Goal: Information Seeking & Learning: Learn about a topic

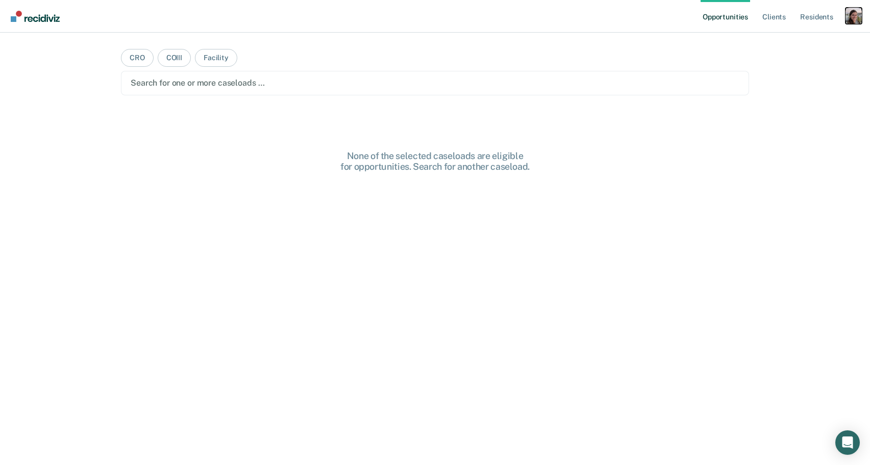
click at [847, 19] on div "Profile dropdown button" at bounding box center [854, 16] width 16 height 16
click at [795, 42] on link "Profile" at bounding box center [813, 41] width 82 height 9
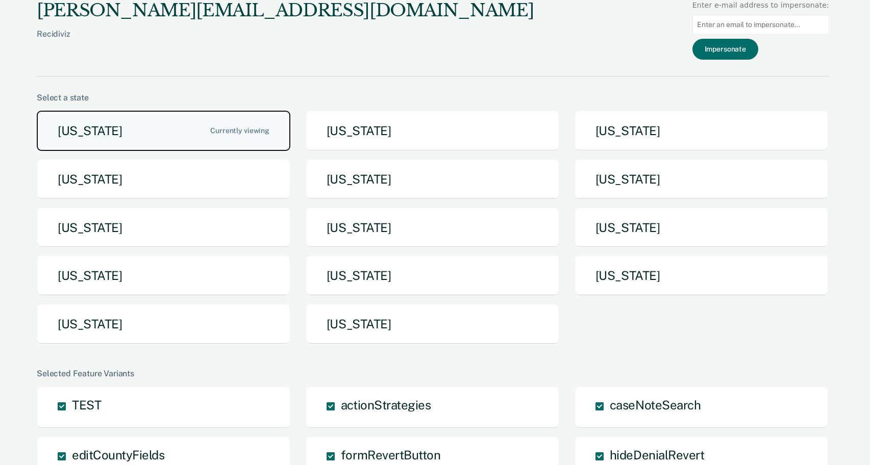
click at [182, 137] on button "[US_STATE]" at bounding box center [164, 131] width 254 height 40
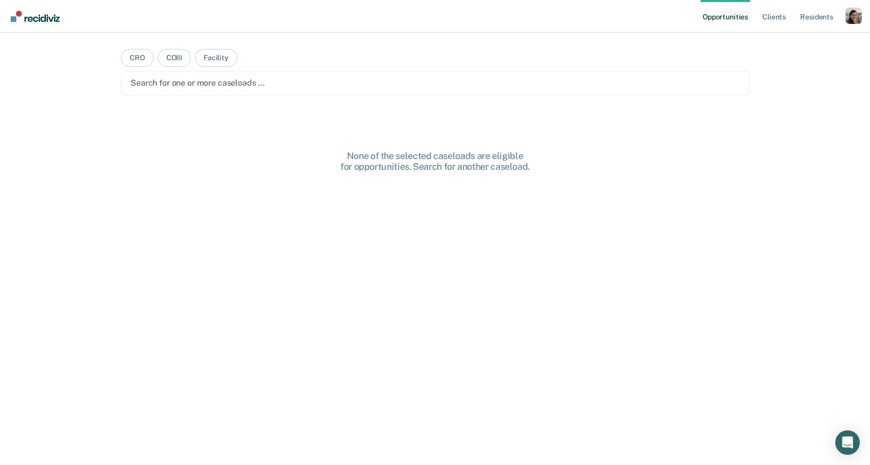
drag, startPoint x: 292, startPoint y: 81, endPoint x: 260, endPoint y: 79, distance: 32.7
click at [292, 81] on div at bounding box center [435, 83] width 609 height 12
click at [210, 62] on button "Facility" at bounding box center [216, 58] width 42 height 18
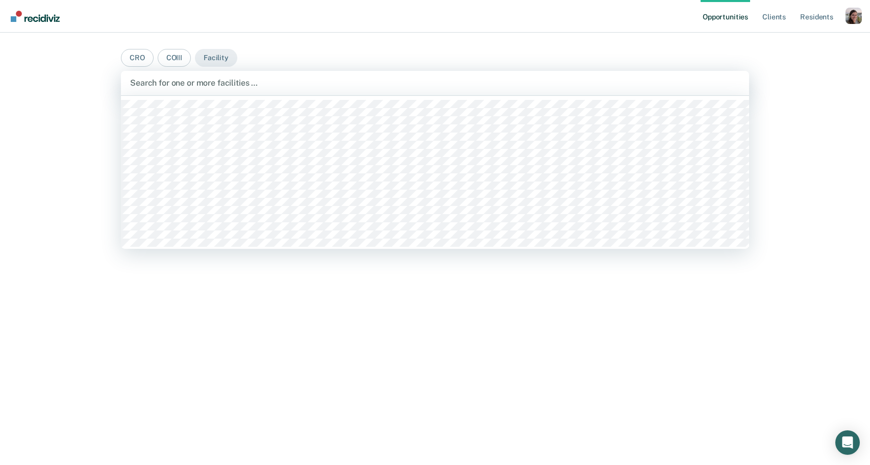
click at [208, 82] on div at bounding box center [435, 83] width 610 height 12
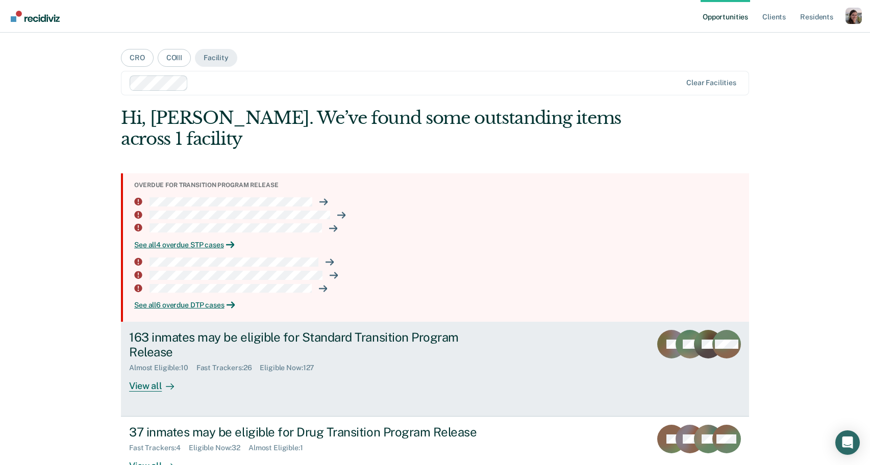
click at [145, 387] on div "View all" at bounding box center [157, 383] width 57 height 20
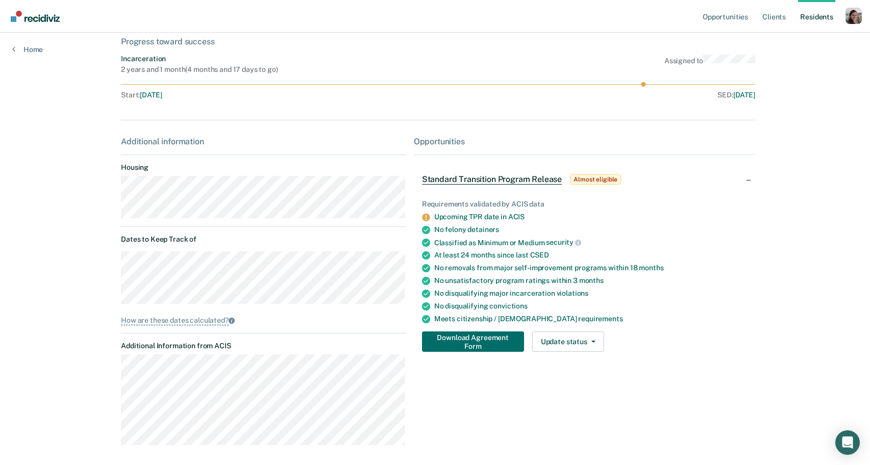
scroll to position [120, 0]
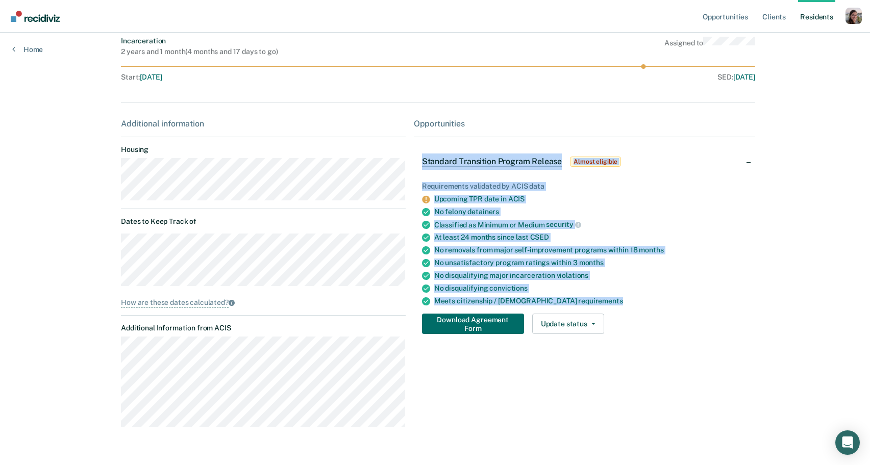
drag, startPoint x: 413, startPoint y: 161, endPoint x: 637, endPoint y: 303, distance: 265.2
click at [637, 303] on div "Standard Transition Program Release Almost eligible Requirements validated by A…" at bounding box center [584, 243] width 341 height 197
click at [633, 301] on div "Meets citizenship / [DEMOGRAPHIC_DATA] requirements" at bounding box center [590, 301] width 313 height 9
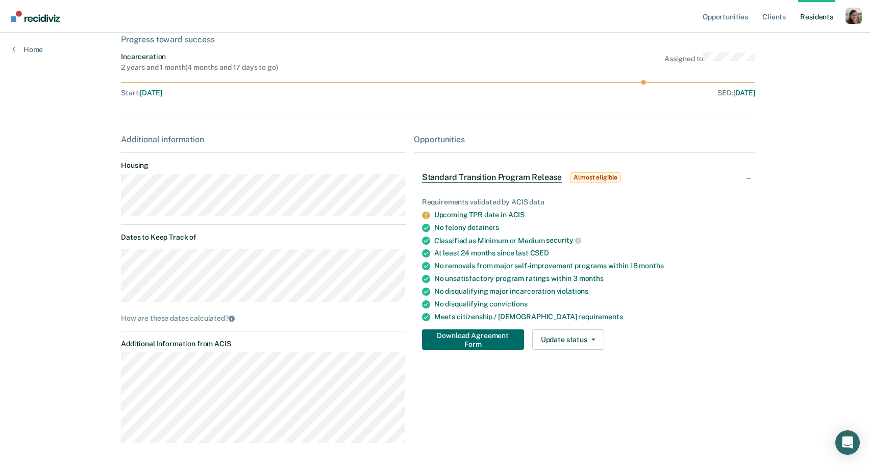
scroll to position [105, 0]
click at [790, 164] on div "Opportunities Client s Resident s Profile How it works Log Out Home RJ Prototyp…" at bounding box center [435, 199] width 870 height 609
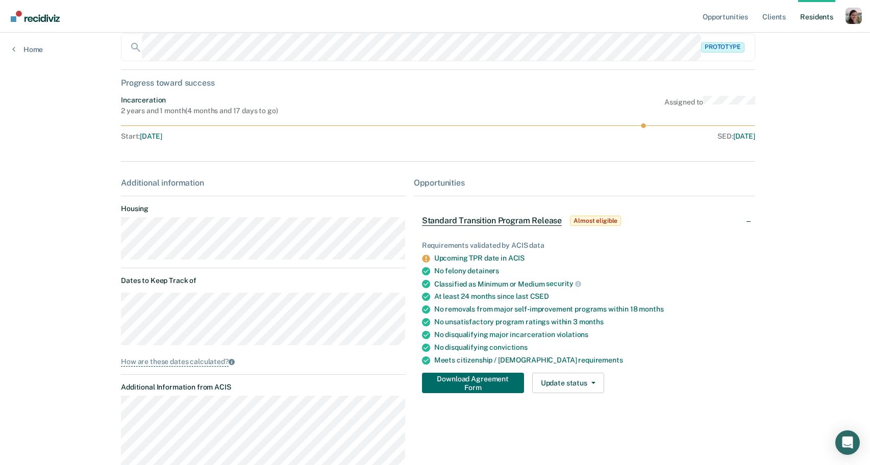
scroll to position [0, 0]
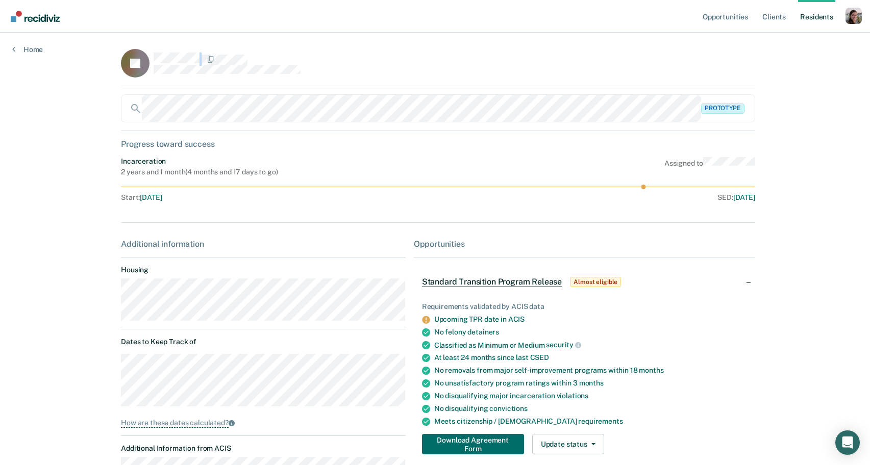
drag, startPoint x: 256, startPoint y: 62, endPoint x: 149, endPoint y: 57, distance: 107.8
click at [149, 57] on div "RJ" at bounding box center [263, 63] width 285 height 29
click at [788, 219] on div "Opportunities Client s Resident s Profile How it works Log Out Home RJ Prototyp…" at bounding box center [435, 304] width 870 height 609
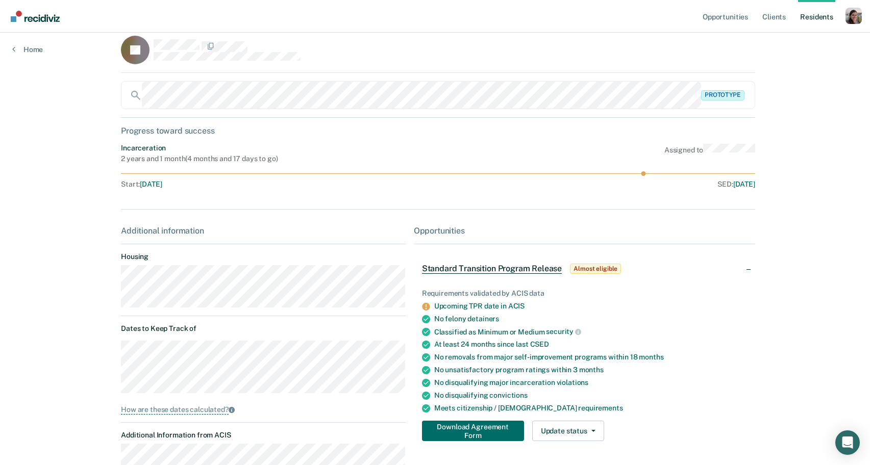
scroll to position [15, 0]
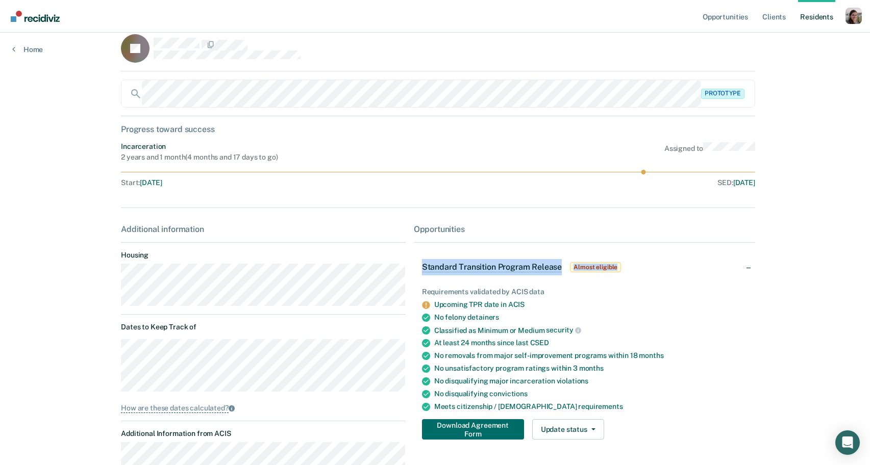
drag, startPoint x: 410, startPoint y: 269, endPoint x: 637, endPoint y: 267, distance: 227.1
click at [637, 267] on div "Standard Transition Program Release Almost eligible" at bounding box center [584, 267] width 341 height 33
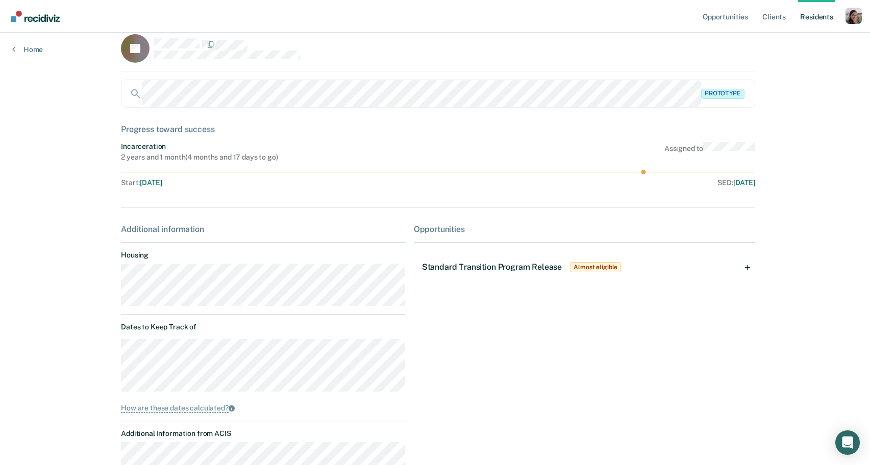
click at [637, 267] on div "Standard Transition Program Release Almost eligible" at bounding box center [584, 267] width 341 height 33
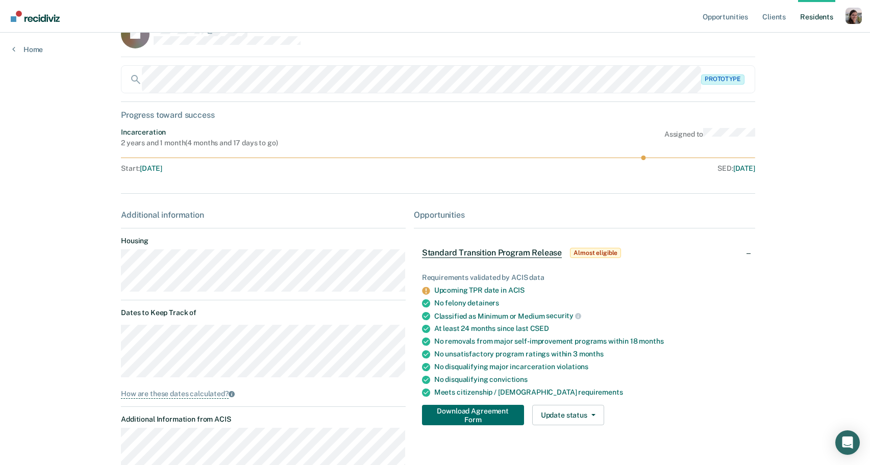
scroll to position [30, 0]
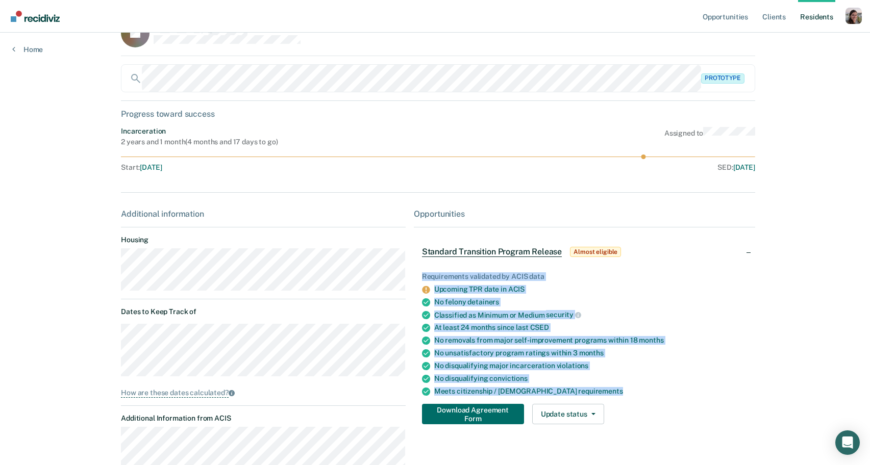
drag, startPoint x: 414, startPoint y: 277, endPoint x: 647, endPoint y: 391, distance: 259.1
click at [647, 391] on div "Requirements validated by ACIS data Upcoming TPR date in ACIS No felony detaine…" at bounding box center [584, 344] width 341 height 177
click at [644, 384] on ul "Requirements validated by ACIS data Upcoming TPR date in ACIS No felony detaine…" at bounding box center [584, 335] width 325 height 124
drag, startPoint x: 632, startPoint y: 390, endPoint x: 432, endPoint y: 251, distance: 243.8
click at [414, 247] on div "Standard Transition Program Release Almost eligible Requirements validated by A…" at bounding box center [584, 334] width 341 height 197
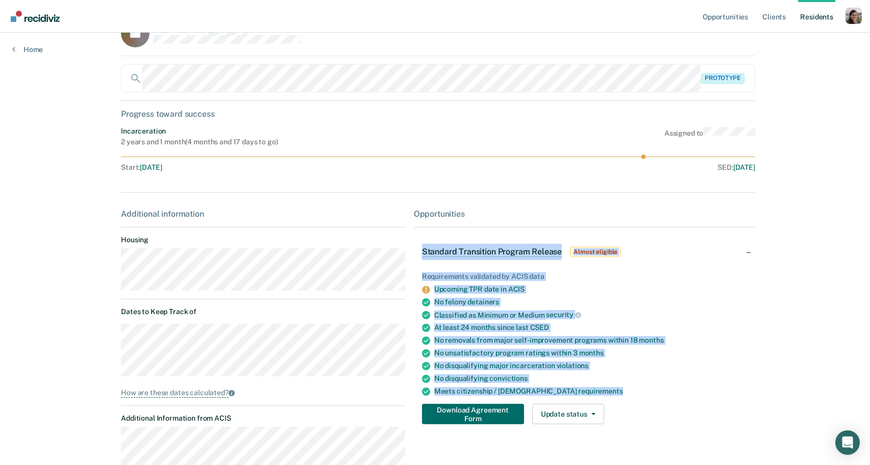
click at [635, 390] on div "Meets citizenship / [DEMOGRAPHIC_DATA] requirements" at bounding box center [590, 391] width 313 height 9
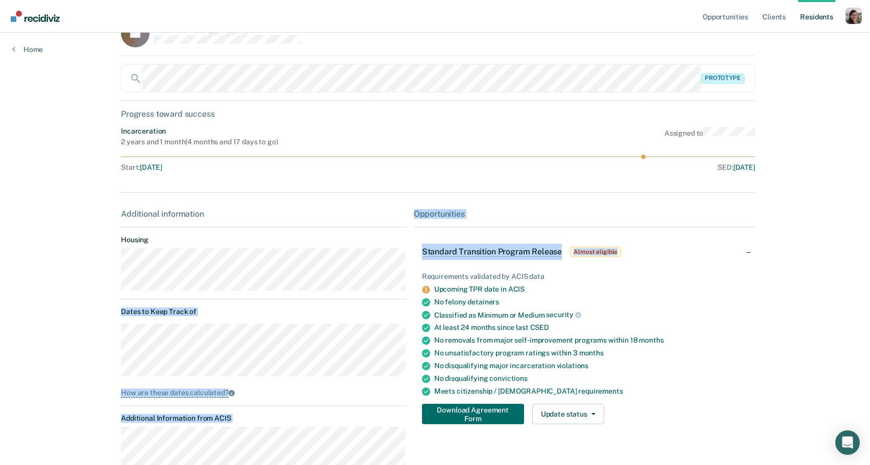
drag, startPoint x: 406, startPoint y: 251, endPoint x: 630, endPoint y: 247, distance: 224.1
click at [623, 244] on div "Additional information Housing Dates to Keep Track of How are these dates calcu…" at bounding box center [438, 367] width 634 height 317
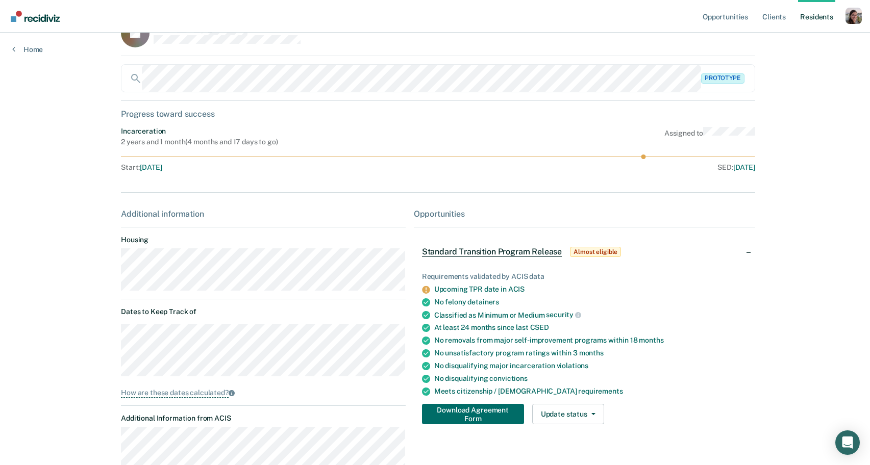
click at [656, 252] on div "Standard Transition Program Release Almost eligible" at bounding box center [584, 252] width 341 height 33
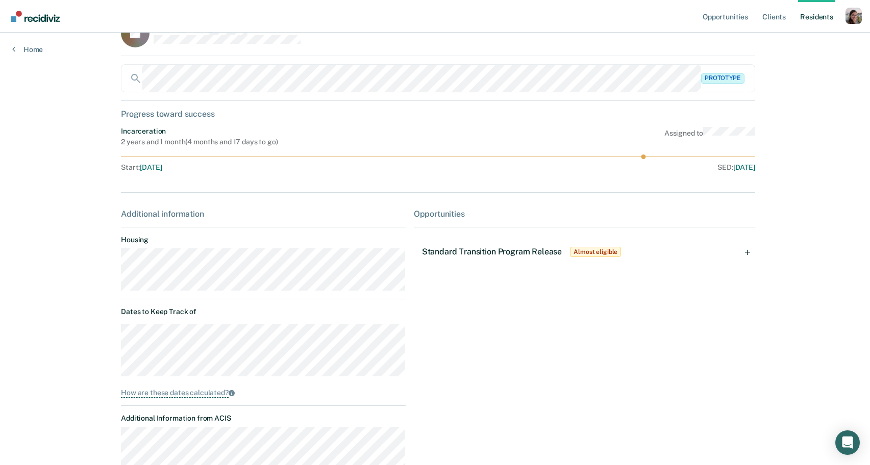
click at [711, 251] on div "Standard Transition Program Release Almost eligible" at bounding box center [584, 252] width 341 height 33
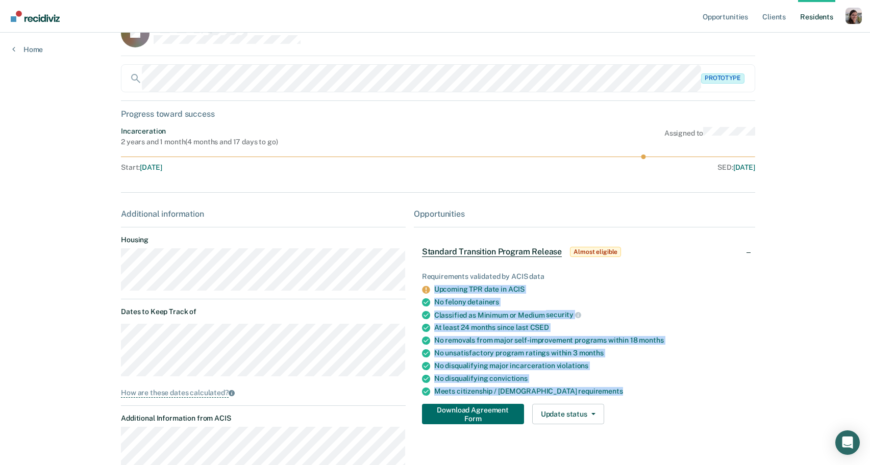
drag, startPoint x: 633, startPoint y: 390, endPoint x: 415, endPoint y: 287, distance: 241.1
click at [415, 287] on div "Requirements validated by ACIS data Upcoming TPR date in ACIS No felony detaine…" at bounding box center [584, 344] width 341 height 177
click at [638, 389] on div "Meets citizenship / [DEMOGRAPHIC_DATA] requirements" at bounding box center [590, 391] width 313 height 9
drag, startPoint x: 627, startPoint y: 391, endPoint x: 412, endPoint y: 278, distance: 243.2
click at [414, 278] on div "Requirements validated by ACIS data Upcoming TPR date in ACIS No felony detaine…" at bounding box center [584, 344] width 341 height 177
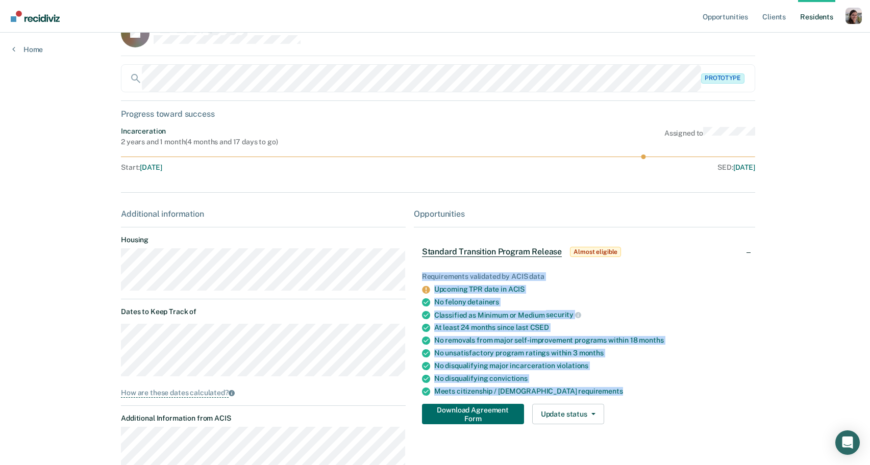
click at [635, 383] on div "No disqualifying convictions" at bounding box center [590, 379] width 313 height 9
drag, startPoint x: 420, startPoint y: 276, endPoint x: 639, endPoint y: 399, distance: 251.6
click at [639, 399] on div "Requirements validated by ACIS data Upcoming TPR date in ACIS No felony detaine…" at bounding box center [584, 344] width 341 height 177
click at [637, 393] on div "Meets citizenship / [DEMOGRAPHIC_DATA] requirements" at bounding box center [590, 391] width 313 height 9
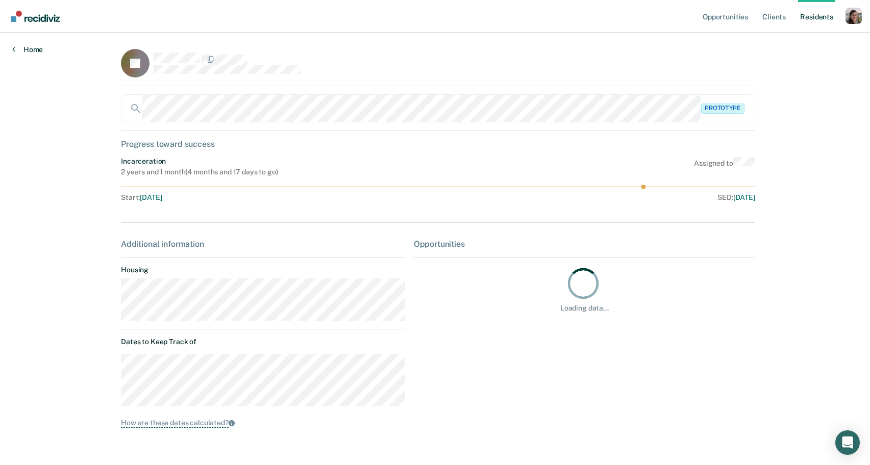
click at [13, 51] on icon at bounding box center [13, 49] width 3 height 8
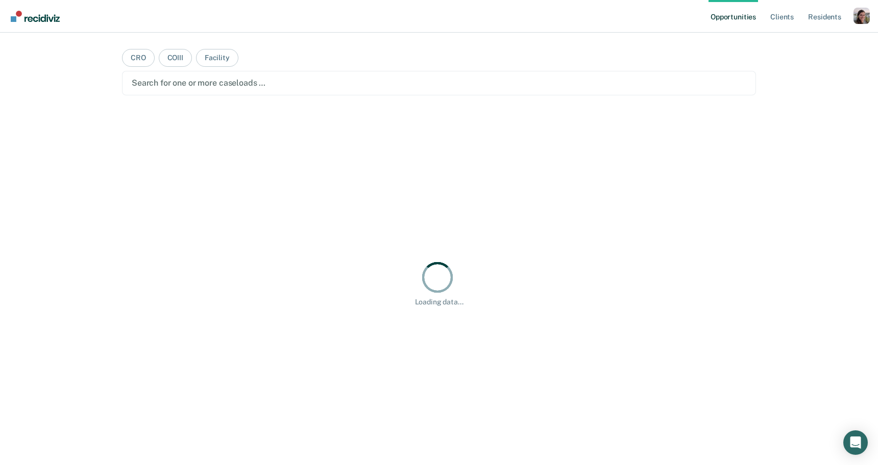
click at [193, 84] on div at bounding box center [439, 83] width 614 height 12
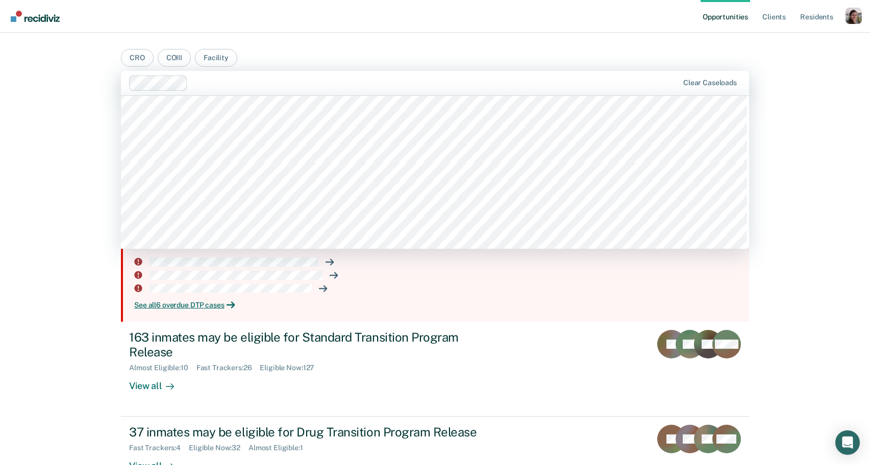
scroll to position [37, 0]
drag, startPoint x: 42, startPoint y: 264, endPoint x: 69, endPoint y: 275, distance: 29.1
click at [43, 264] on div "Opportunities Client s Resident s Profile How it works Log Out CRO COIII Facili…" at bounding box center [435, 269] width 870 height 538
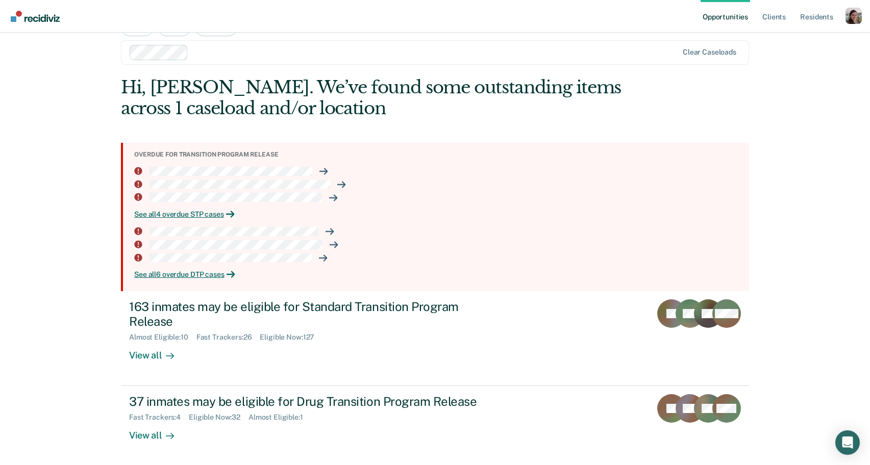
scroll to position [73, 0]
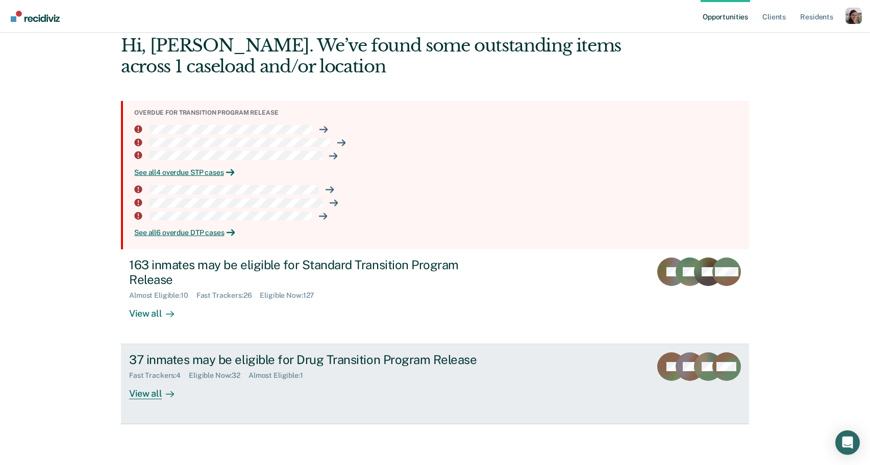
click at [154, 396] on div "View all" at bounding box center [157, 390] width 57 height 20
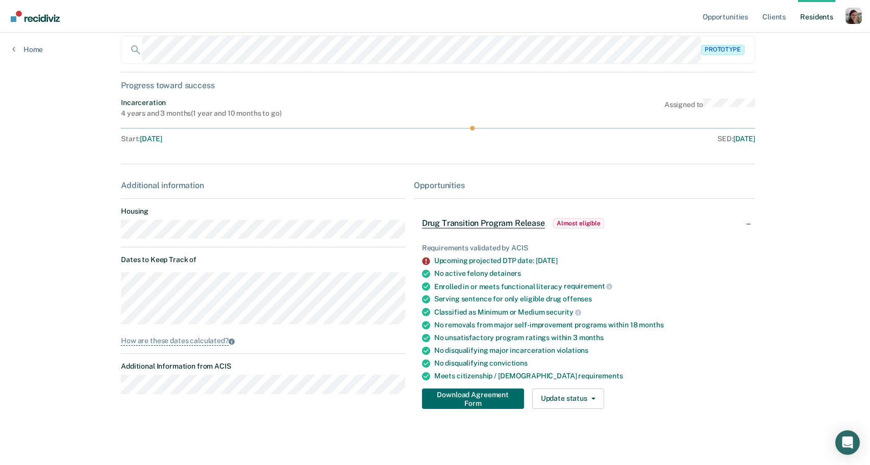
scroll to position [63, 0]
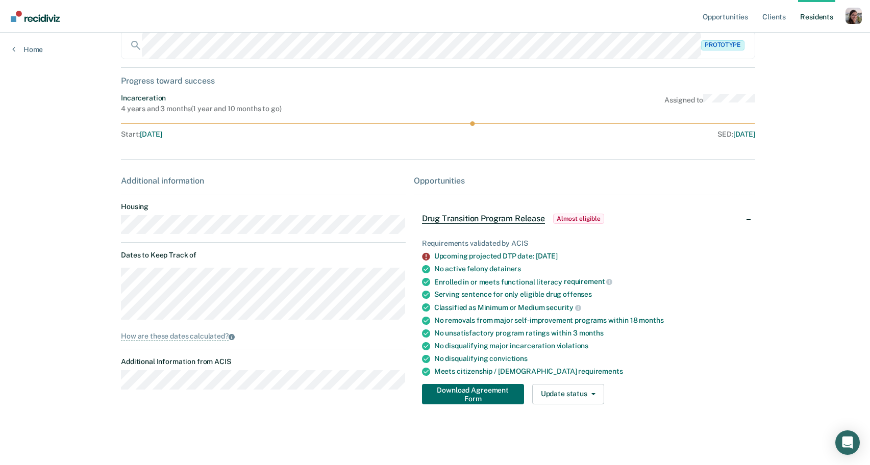
click at [640, 368] on div "Meets citizenship / [DEMOGRAPHIC_DATA] requirements" at bounding box center [590, 371] width 313 height 9
click at [637, 372] on div "Meets citizenship / [DEMOGRAPHIC_DATA] requirements" at bounding box center [590, 371] width 313 height 9
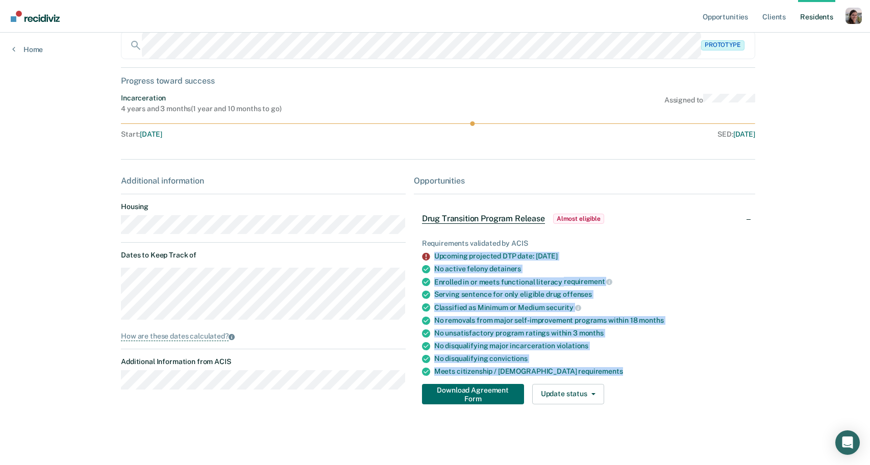
drag, startPoint x: 627, startPoint y: 371, endPoint x: 414, endPoint y: 259, distance: 240.2
click at [414, 259] on div "Requirements validated by ACIS Upcoming projected DTP date: [DATE] No active fe…" at bounding box center [584, 318] width 341 height 190
click at [647, 362] on ul "Requirements validated by ACIS Upcoming projected DTP date: [DATE] No active fe…" at bounding box center [584, 307] width 325 height 137
drag, startPoint x: 563, startPoint y: 357, endPoint x: 416, endPoint y: 245, distance: 184.7
click at [416, 245] on div "Requirements validated by ACIS Upcoming projected DTP date: [DATE] No active fe…" at bounding box center [584, 318] width 341 height 190
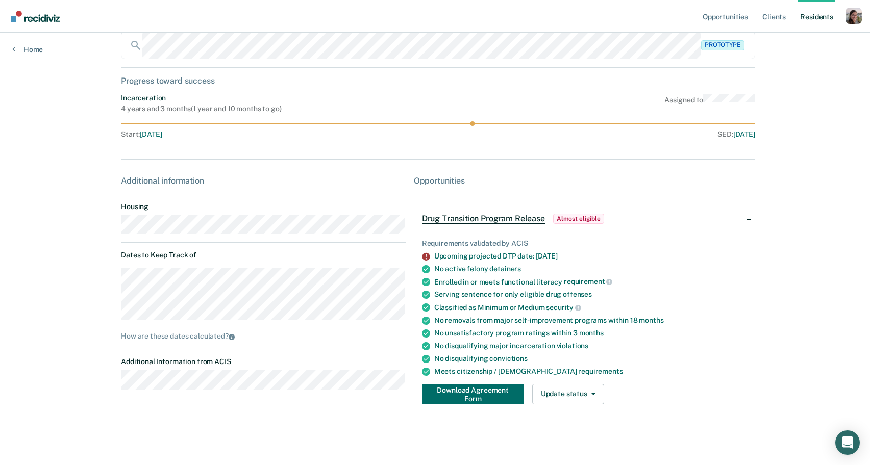
click at [640, 374] on div "Meets citizenship / [DEMOGRAPHIC_DATA] requirements" at bounding box center [590, 371] width 313 height 9
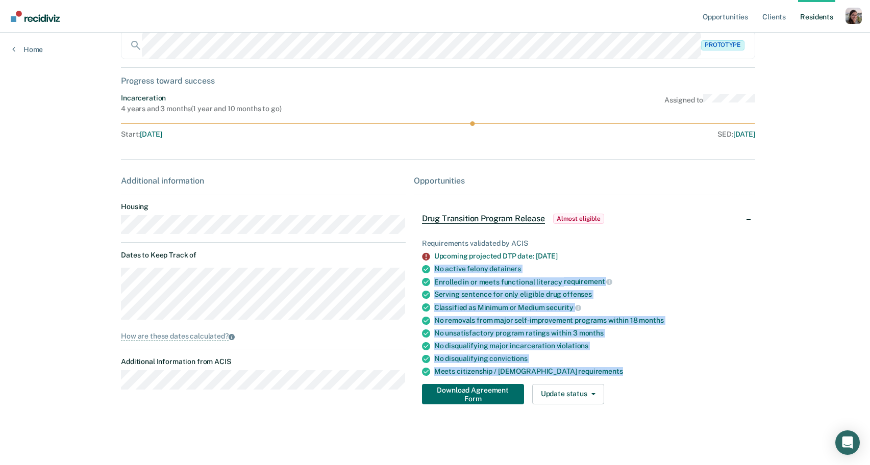
drag, startPoint x: 638, startPoint y: 374, endPoint x: 422, endPoint y: 272, distance: 239.5
click at [423, 271] on ul "Requirements validated by ACIS Upcoming projected DTP date: [DATE] No active fe…" at bounding box center [584, 307] width 325 height 137
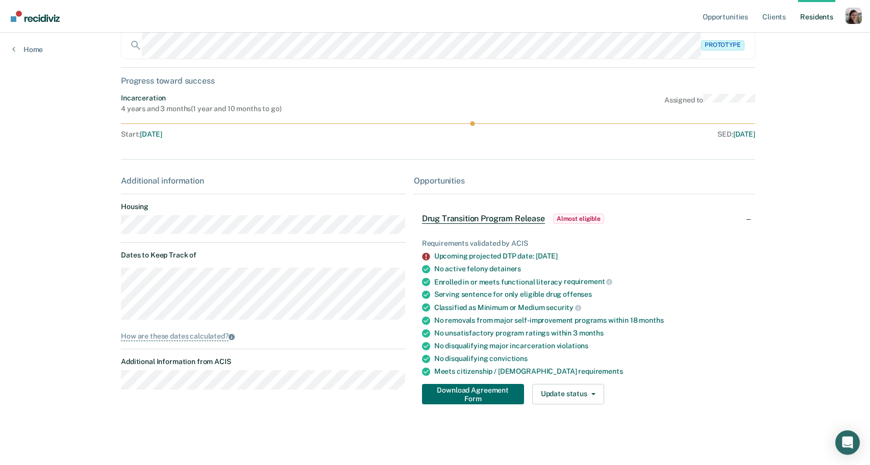
click at [657, 377] on div "Requirements validated by ACIS Upcoming projected DTP date: [DATE] No active fe…" at bounding box center [584, 318] width 341 height 190
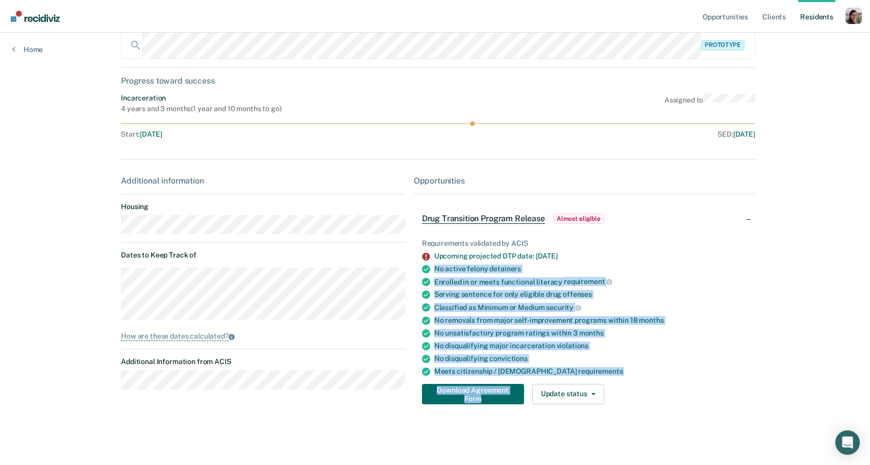
drag, startPoint x: 657, startPoint y: 377, endPoint x: 632, endPoint y: 261, distance: 118.4
click at [632, 261] on div "Requirements validated by ACIS Upcoming projected DTP date: [DATE] No active fe…" at bounding box center [584, 318] width 341 height 190
click at [632, 261] on ul "Requirements validated by ACIS Upcoming projected DTP date: [DATE] No active fe…" at bounding box center [584, 307] width 325 height 137
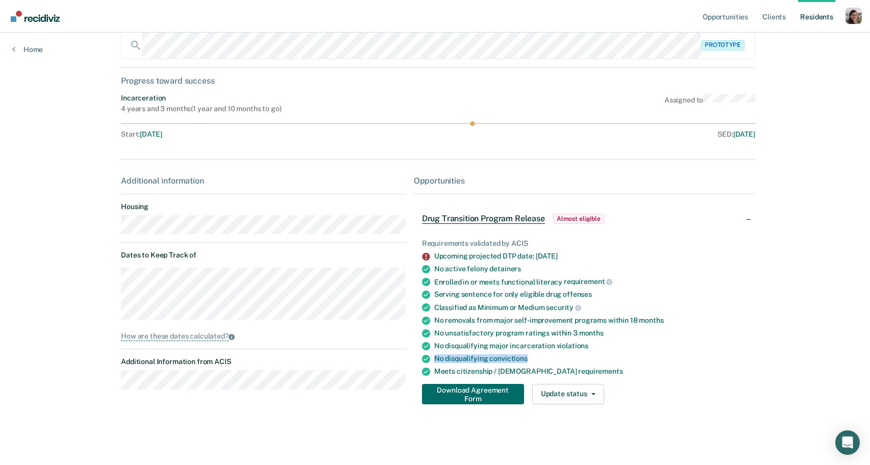
drag, startPoint x: 433, startPoint y: 360, endPoint x: 533, endPoint y: 360, distance: 100.0
click at [533, 360] on div "No disqualifying convictions" at bounding box center [590, 359] width 313 height 9
click at [615, 367] on span "requirements" at bounding box center [600, 371] width 44 height 8
click at [627, 370] on div "Meets citizenship / [DEMOGRAPHIC_DATA] requirements" at bounding box center [590, 371] width 313 height 9
click at [621, 370] on div "Meets citizenship / [DEMOGRAPHIC_DATA] requirements" at bounding box center [590, 371] width 313 height 9
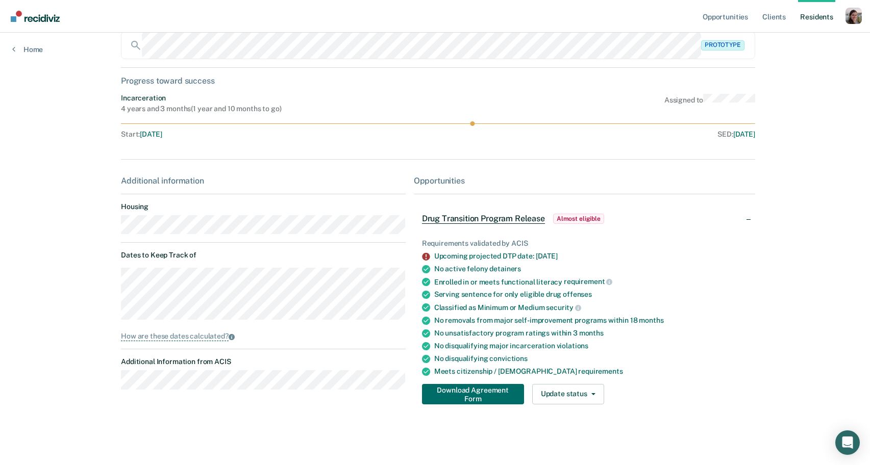
click at [632, 367] on div "Meets citizenship / [DEMOGRAPHIC_DATA] requirements" at bounding box center [590, 371] width 313 height 9
drag, startPoint x: 623, startPoint y: 371, endPoint x: 436, endPoint y: 361, distance: 187.1
click at [430, 362] on ul "Requirements validated by ACIS Upcoming projected DTP date: [DATE] No active fe…" at bounding box center [584, 307] width 325 height 137
click at [435, 360] on div "No disqualifying convictions" at bounding box center [590, 359] width 313 height 9
click at [594, 338] on ul "Requirements validated by ACIS Upcoming projected DTP date: [DATE] No active fe…" at bounding box center [584, 307] width 325 height 137
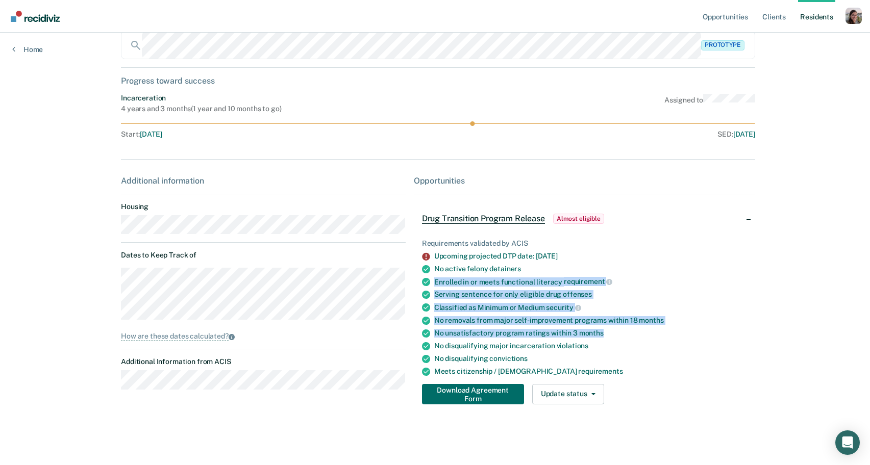
drag, startPoint x: 604, startPoint y: 331, endPoint x: 610, endPoint y: 273, distance: 58.0
click at [610, 273] on ul "Requirements validated by ACIS Upcoming projected DTP date: [DATE] No active fe…" at bounding box center [584, 307] width 325 height 137
click at [613, 275] on ul "Requirements validated by ACIS Upcoming projected DTP date: [DATE] No active fe…" at bounding box center [584, 307] width 325 height 137
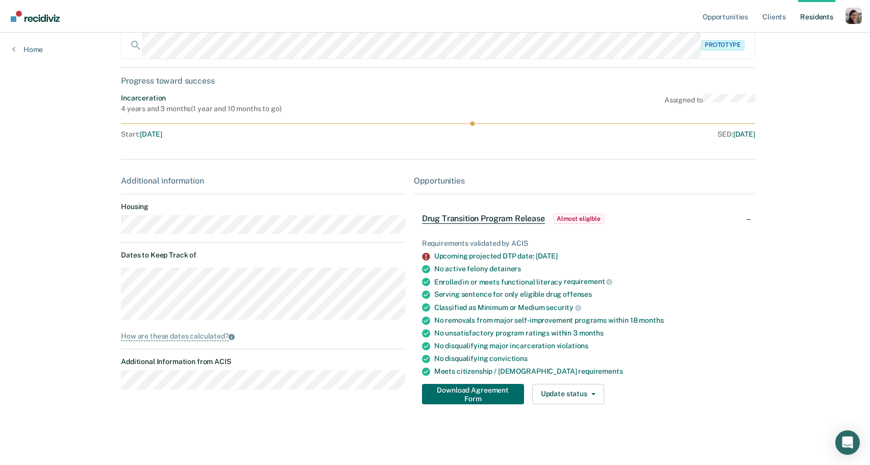
click at [611, 293] on div "Serving sentence for only eligible drug offenses" at bounding box center [590, 294] width 313 height 9
click at [626, 370] on div "Meets citizenship / [DEMOGRAPHIC_DATA] requirements" at bounding box center [590, 371] width 313 height 9
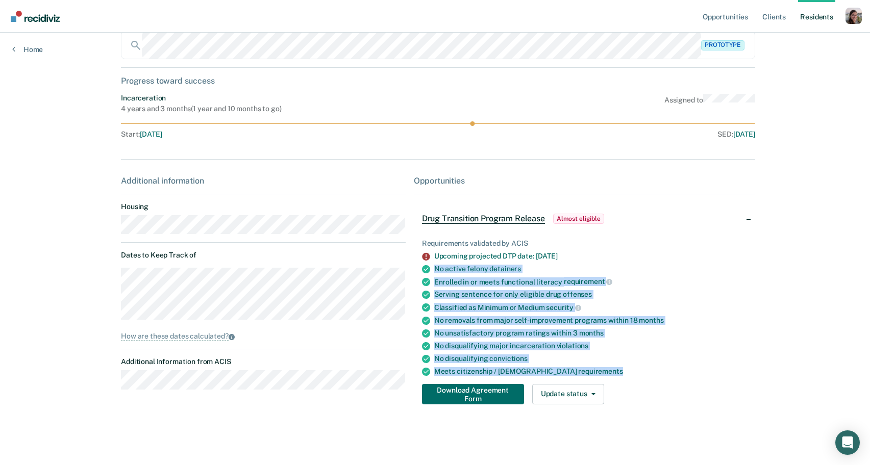
drag, startPoint x: 614, startPoint y: 368, endPoint x: 637, endPoint y: 266, distance: 104.1
click at [433, 271] on ul "Requirements validated by ACIS Upcoming projected DTP date: [DATE] No active fe…" at bounding box center [584, 307] width 325 height 137
click at [647, 269] on div "No active felony detainers" at bounding box center [590, 269] width 313 height 9
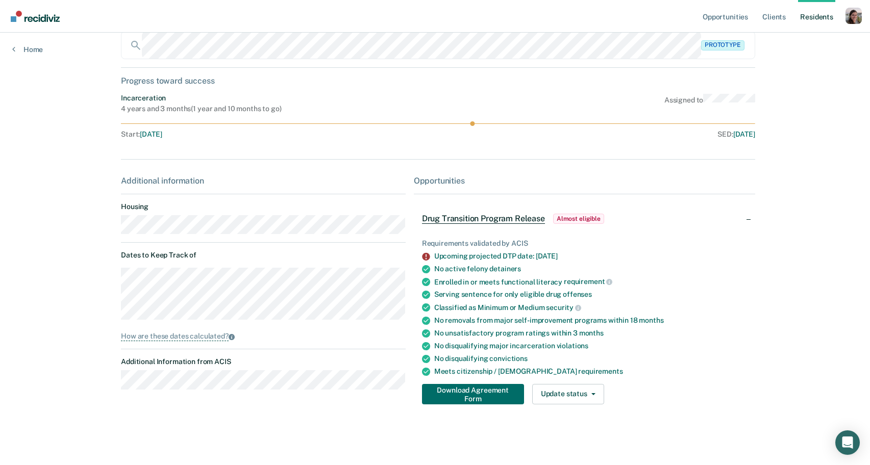
click at [598, 294] on div "Serving sentence for only eligible drug offenses" at bounding box center [590, 294] width 313 height 9
drag, startPoint x: 598, startPoint y: 294, endPoint x: 428, endPoint y: 294, distance: 170.0
click at [428, 294] on li "Serving sentence for only eligible drug offenses" at bounding box center [584, 294] width 325 height 9
click at [598, 294] on div "Serving sentence for only eligible drug offenses" at bounding box center [590, 294] width 313 height 9
drag, startPoint x: 595, startPoint y: 292, endPoint x: 420, endPoint y: 294, distance: 174.6
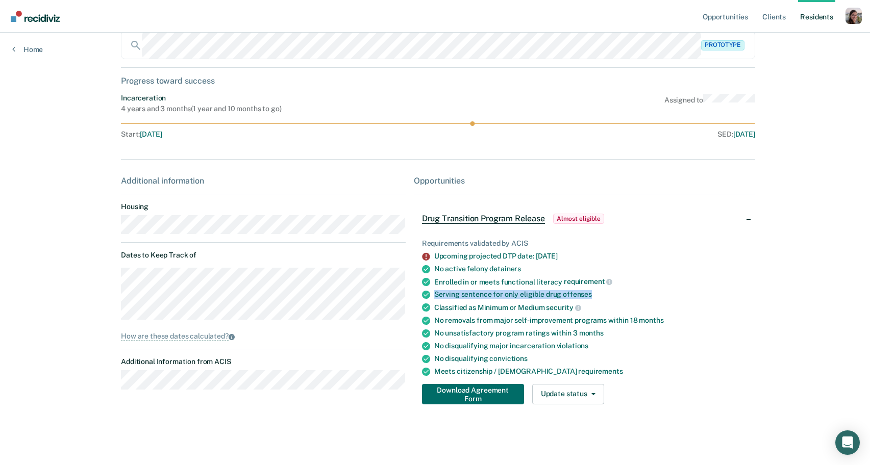
click at [422, 294] on li "Serving sentence for only eligible drug offenses" at bounding box center [584, 294] width 325 height 9
click at [583, 288] on ul "Requirements validated by ACIS Upcoming projected DTP date: [DATE] No active fe…" at bounding box center [584, 307] width 325 height 137
drag, startPoint x: 585, startPoint y: 293, endPoint x: 420, endPoint y: 292, distance: 165.9
click at [422, 292] on li "Serving sentence for only eligible drug offenses" at bounding box center [584, 294] width 325 height 9
click at [594, 293] on div "Serving sentence for only eligible drug offenses" at bounding box center [590, 294] width 313 height 9
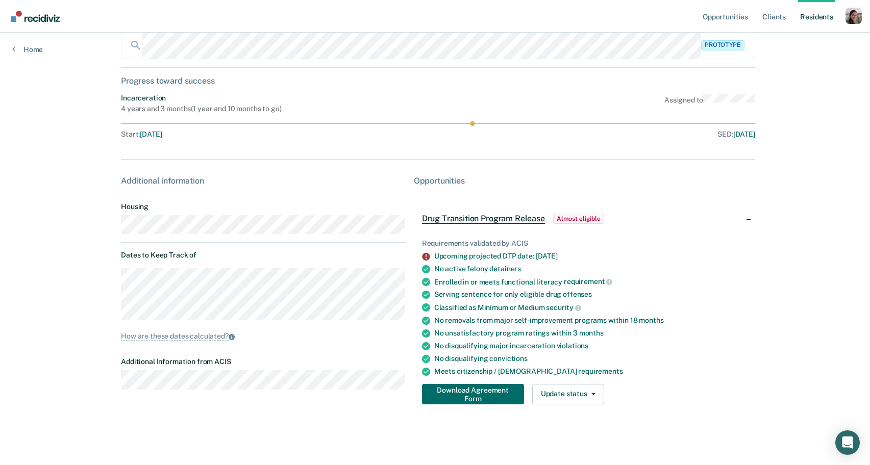
click at [580, 342] on span "violations" at bounding box center [573, 346] width 32 height 8
click at [609, 330] on div "No unsatisfactory program ratings [DATE]" at bounding box center [590, 333] width 313 height 9
click at [667, 322] on div "No removals from major self-improvement programs [DATE]" at bounding box center [590, 320] width 313 height 9
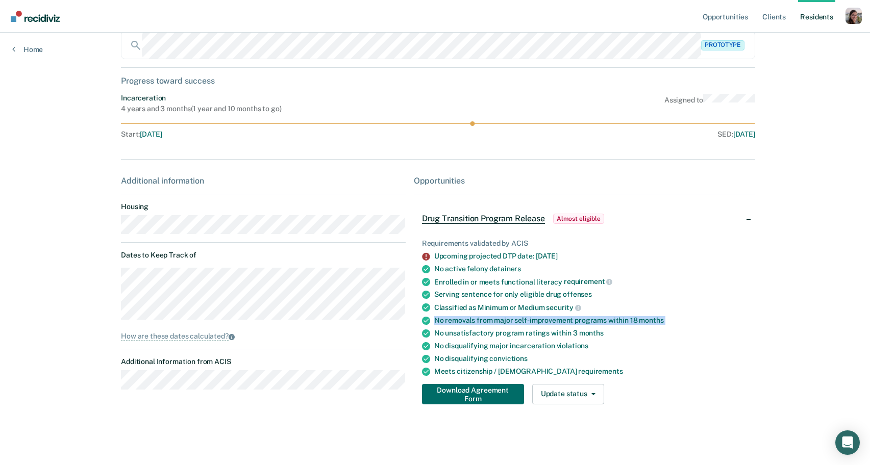
click at [665, 321] on div "No removals from major self-improvement programs [DATE]" at bounding box center [590, 320] width 313 height 9
click at [831, 114] on div "Opportunities Client s Resident s Profile How it works Log Out Home AM Prototyp…" at bounding box center [435, 201] width 870 height 529
